Goal: Transaction & Acquisition: Purchase product/service

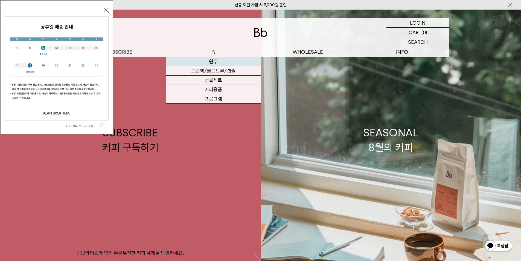
click at [214, 62] on link "원두" at bounding box center [213, 61] width 94 height 9
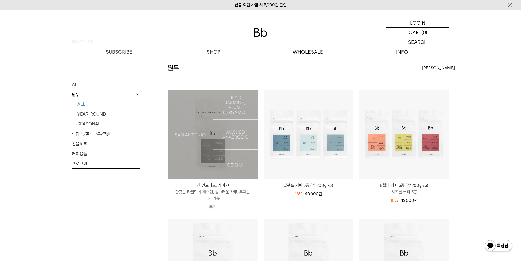
scroll to position [55, 0]
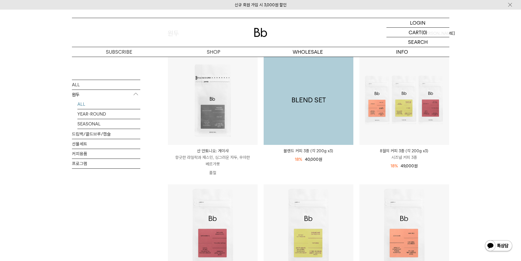
click at [289, 106] on img at bounding box center [309, 100] width 90 height 90
